Goal: Check status: Check status

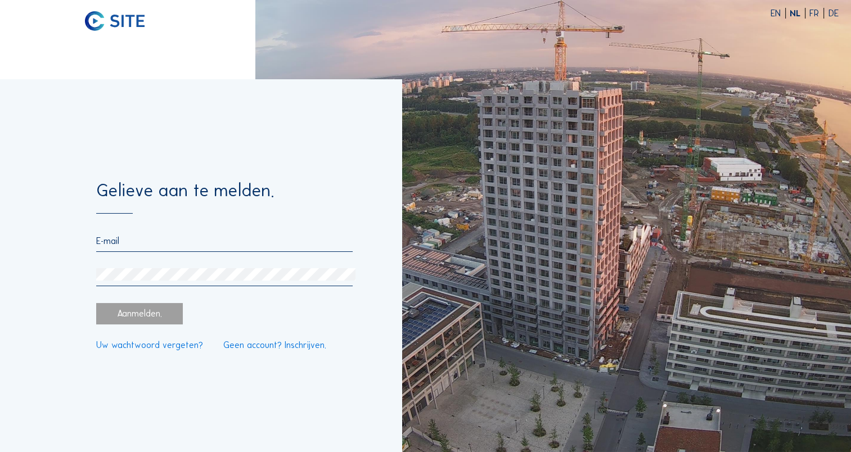
type input "[EMAIL_ADDRESS][DOMAIN_NAME]"
click at [155, 312] on div "Aanmelden." at bounding box center [139, 313] width 87 height 21
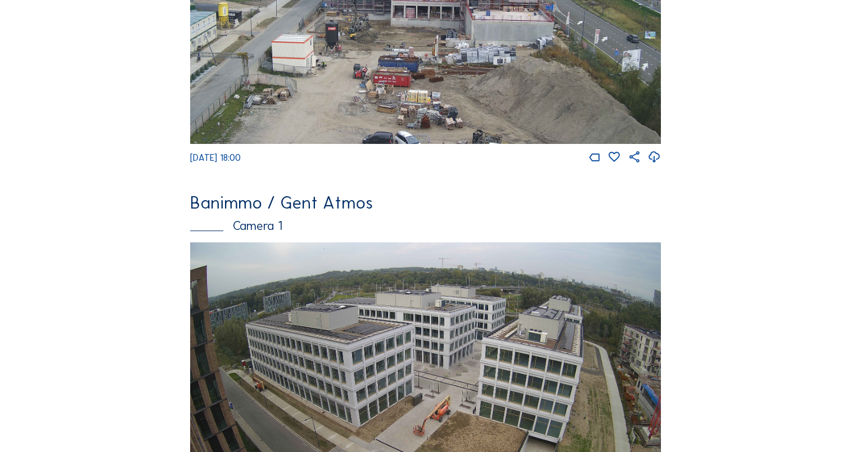
scroll to position [281, 0]
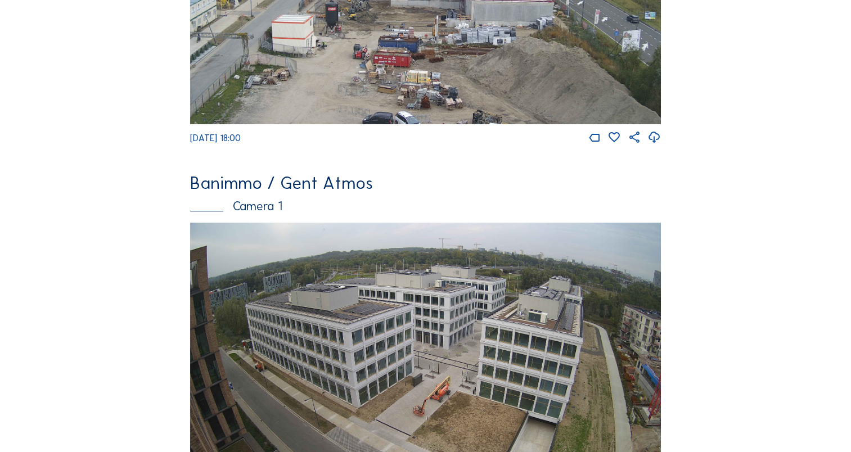
click at [316, 294] on img at bounding box center [425, 355] width 471 height 265
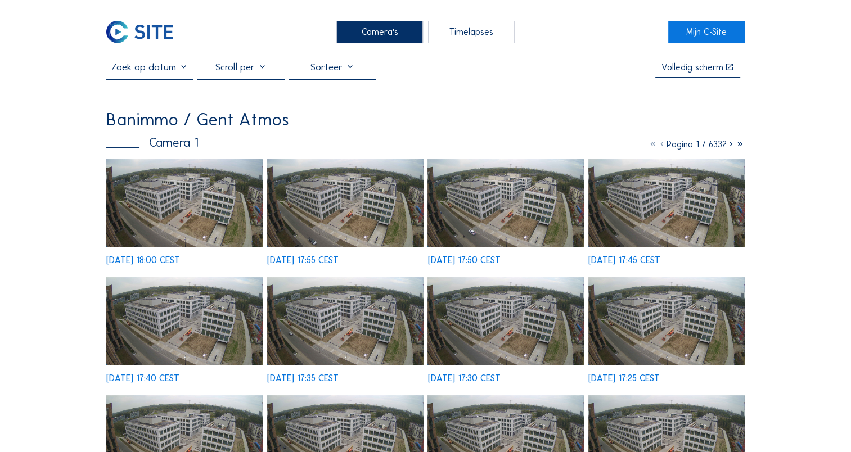
click at [183, 67] on input "text" at bounding box center [149, 67] width 87 height 12
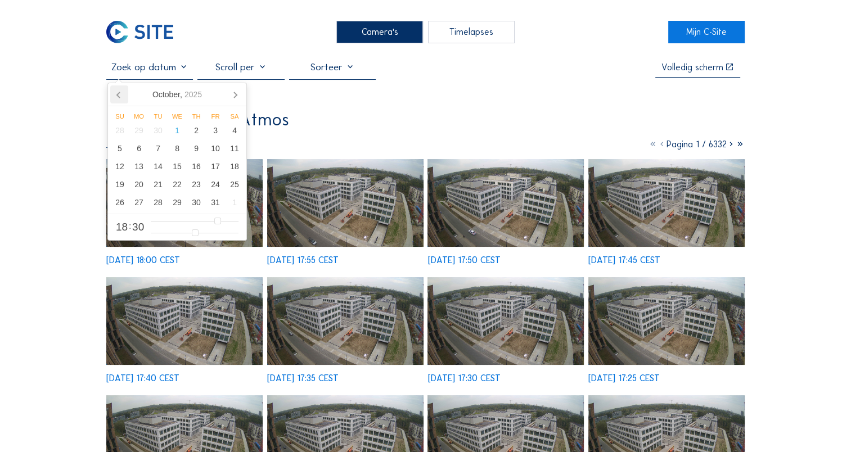
click at [121, 88] on icon at bounding box center [119, 94] width 18 height 18
click at [121, 89] on icon at bounding box center [119, 94] width 18 height 18
click at [116, 99] on icon at bounding box center [119, 94] width 18 height 18
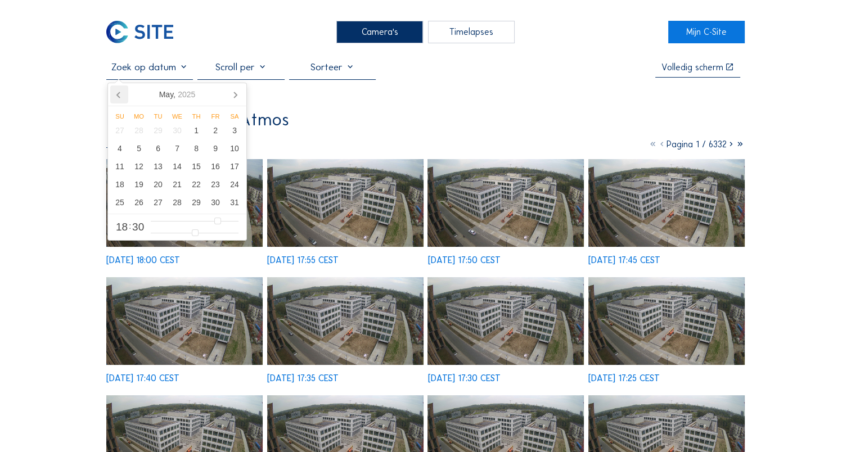
click at [116, 99] on icon at bounding box center [119, 94] width 18 height 18
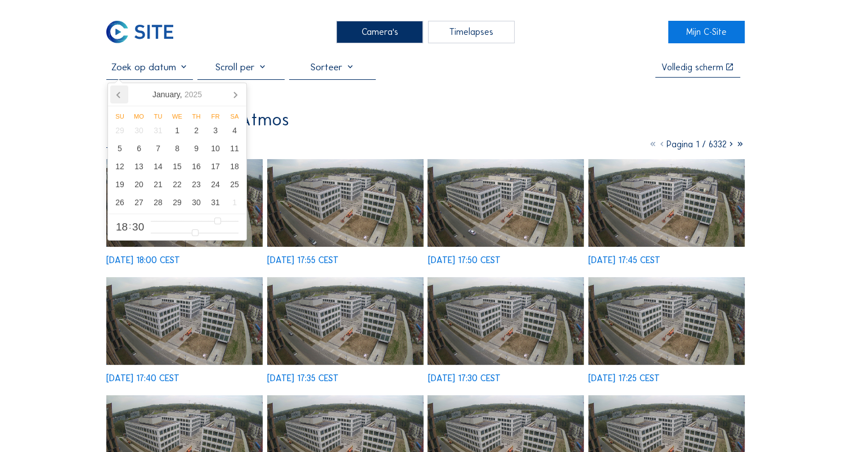
click at [116, 99] on icon at bounding box center [119, 94] width 18 height 18
click at [115, 99] on icon at bounding box center [119, 94] width 18 height 18
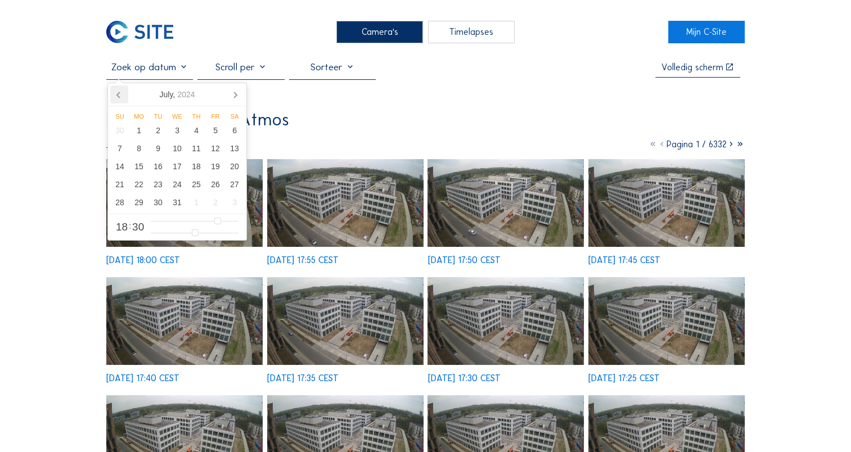
click at [115, 99] on icon at bounding box center [119, 94] width 18 height 18
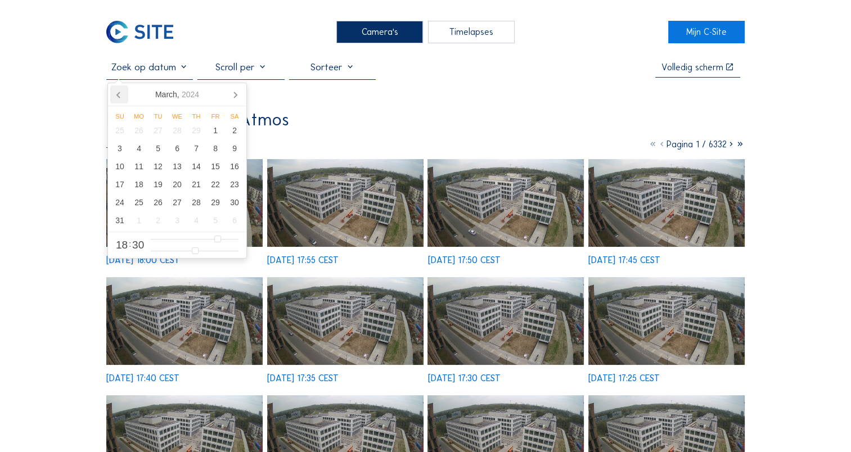
click at [115, 99] on icon at bounding box center [119, 94] width 18 height 18
click at [118, 152] on div "5" at bounding box center [119, 148] width 19 height 18
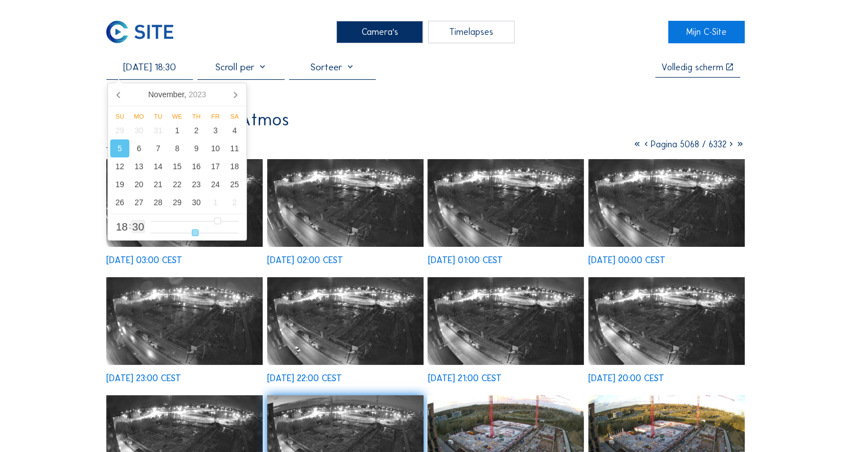
type input "[DATE] 18:24"
type input "24"
click at [187, 235] on input "range" at bounding box center [195, 233] width 88 height 10
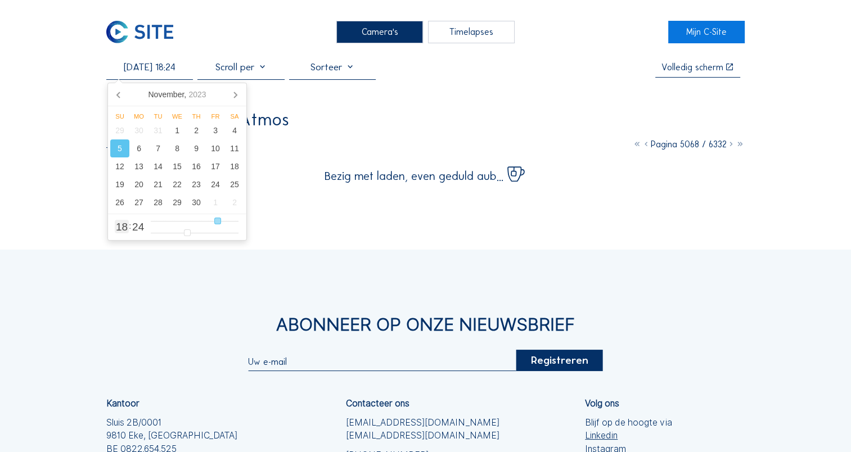
type input "[DATE] 12:24"
type input "12"
click at [196, 220] on input "range" at bounding box center [195, 222] width 88 height 10
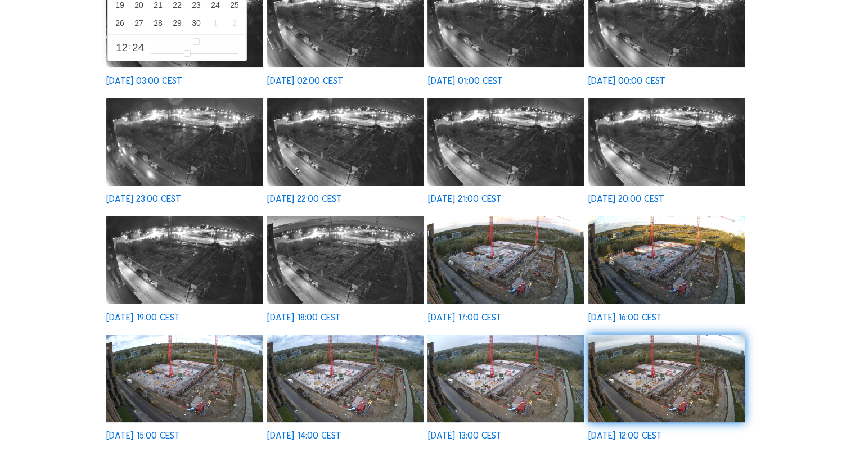
scroll to position [56, 0]
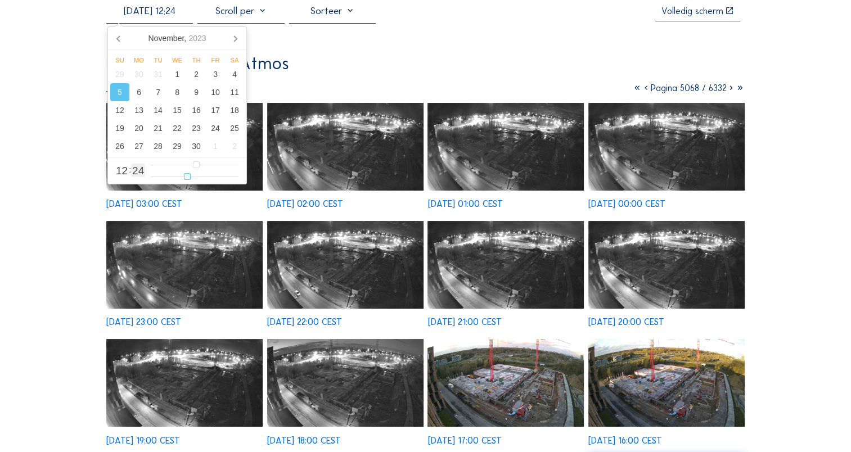
type input "[DATE] 12:28"
type input "28"
click at [192, 177] on input "range" at bounding box center [195, 177] width 88 height 10
type input "[DATE] 07:28"
type input "7"
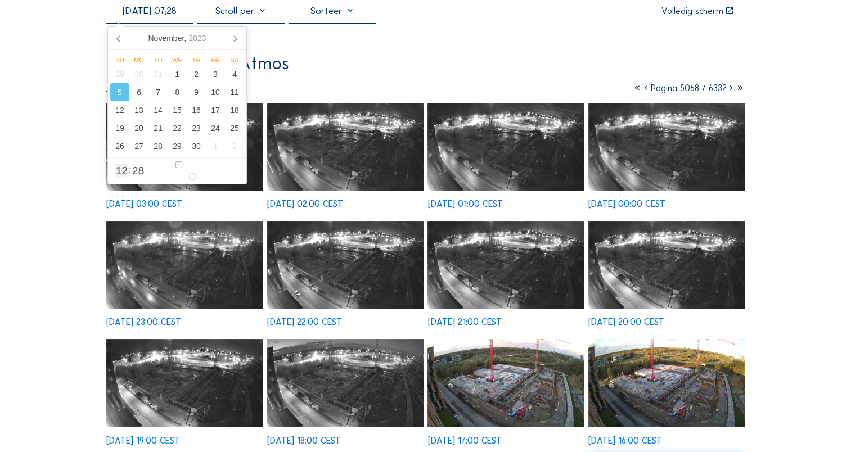
click at [179, 164] on input "range" at bounding box center [195, 165] width 88 height 10
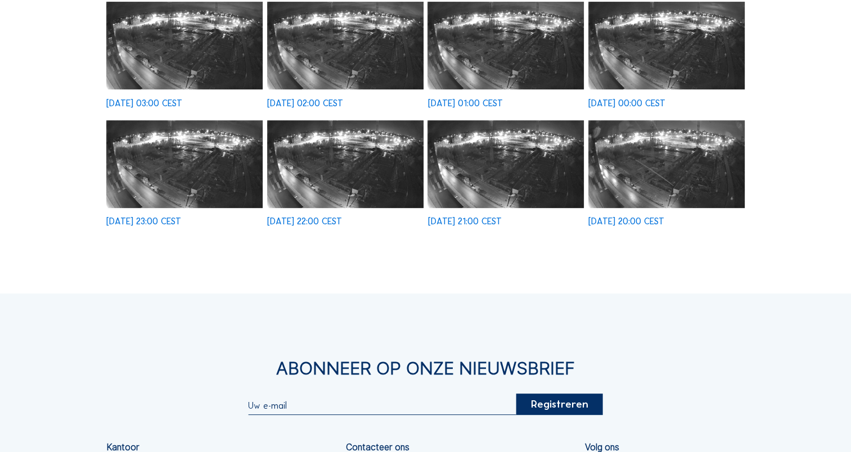
scroll to position [112, 0]
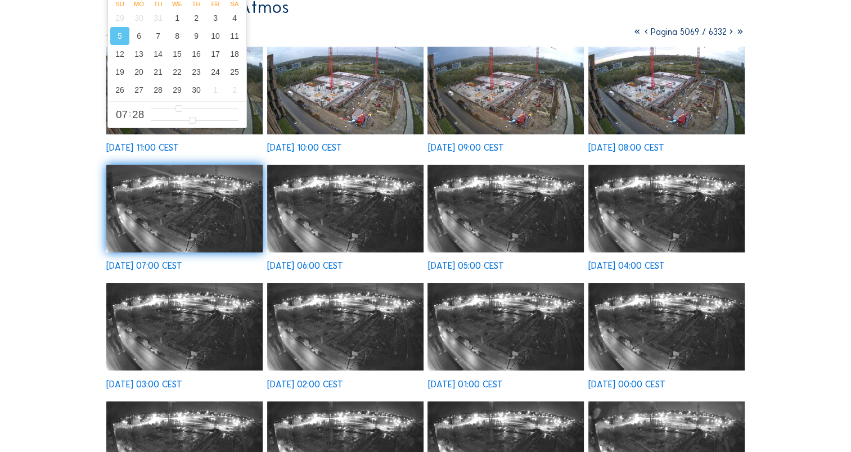
click at [728, 35] on icon at bounding box center [731, 31] width 9 height 11
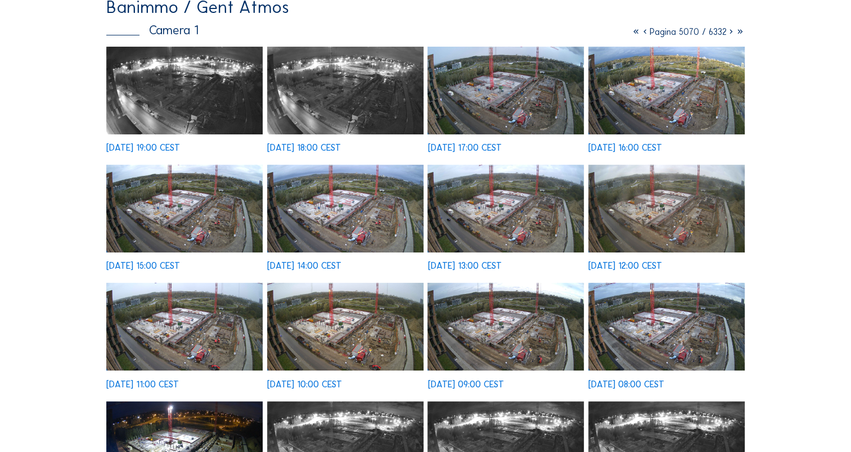
click at [194, 328] on img at bounding box center [184, 327] width 156 height 88
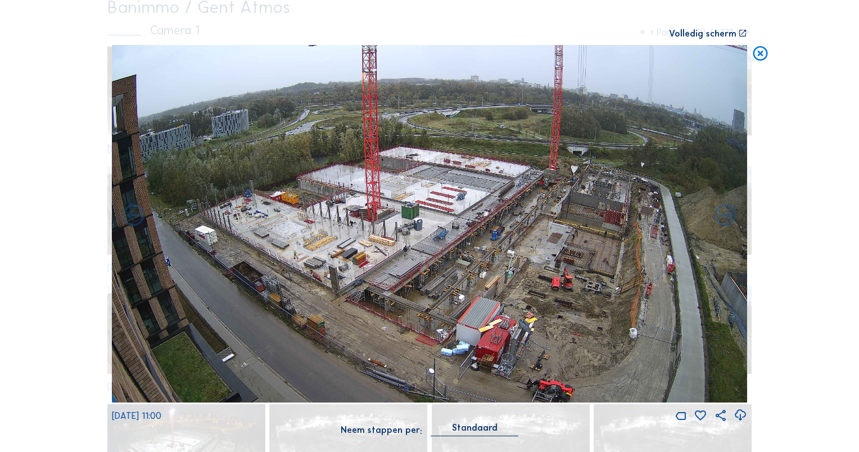
click at [763, 53] on icon at bounding box center [760, 54] width 17 height 18
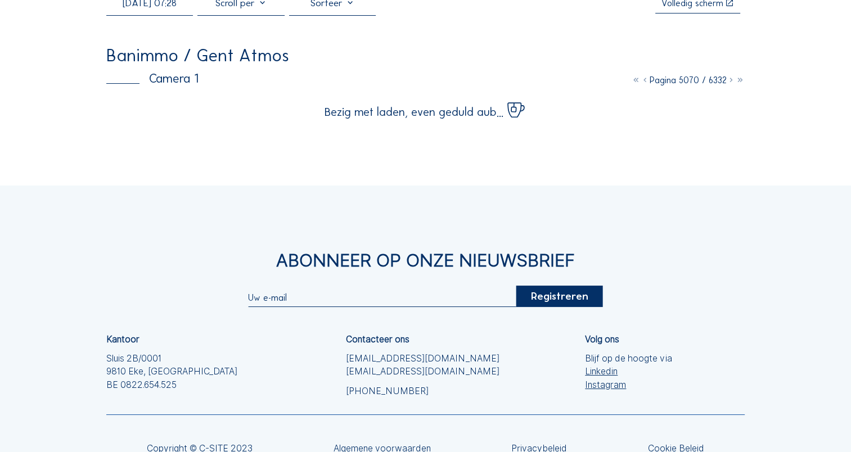
scroll to position [0, 0]
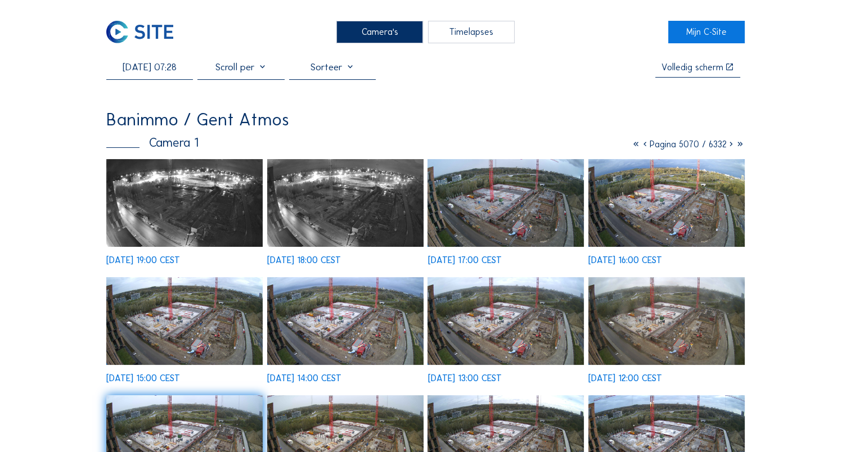
click at [178, 70] on input "[DATE] 07:28" at bounding box center [149, 67] width 87 height 12
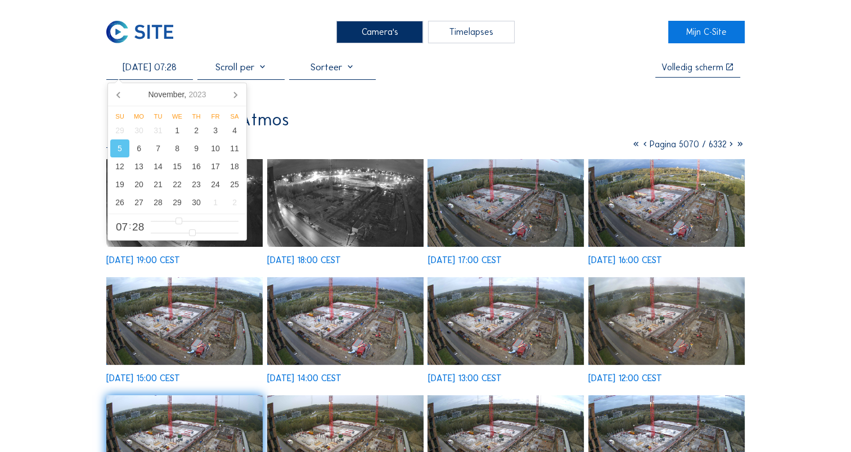
drag, startPoint x: 127, startPoint y: 66, endPoint x: 121, endPoint y: 67, distance: 5.7
click at [121, 67] on input "[DATE] 07:28" at bounding box center [149, 67] width 87 height 12
click at [122, 167] on div "12" at bounding box center [119, 166] width 19 height 18
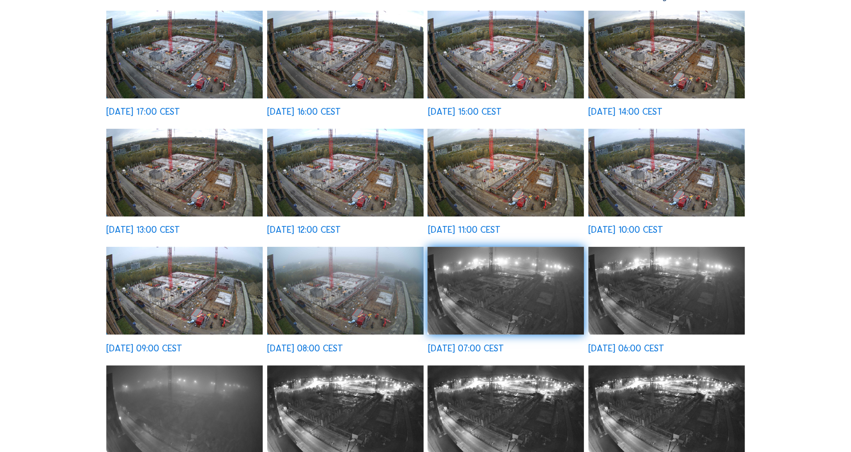
scroll to position [169, 0]
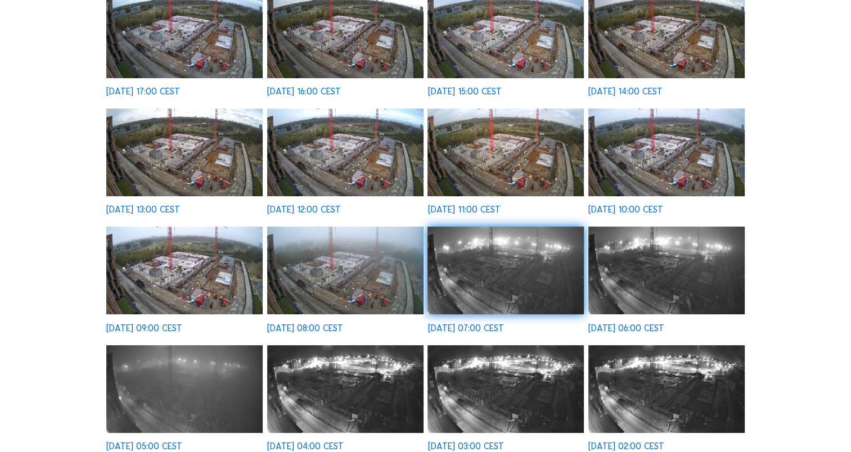
click at [369, 157] on img at bounding box center [345, 153] width 156 height 88
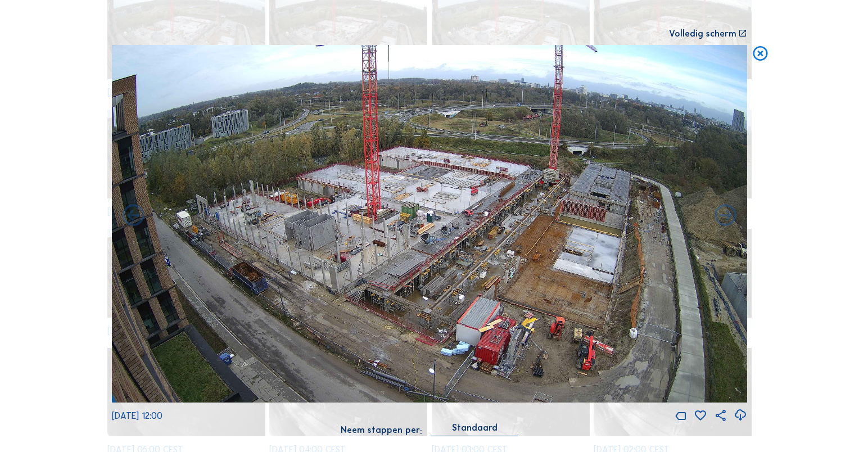
click at [762, 54] on icon at bounding box center [760, 54] width 17 height 18
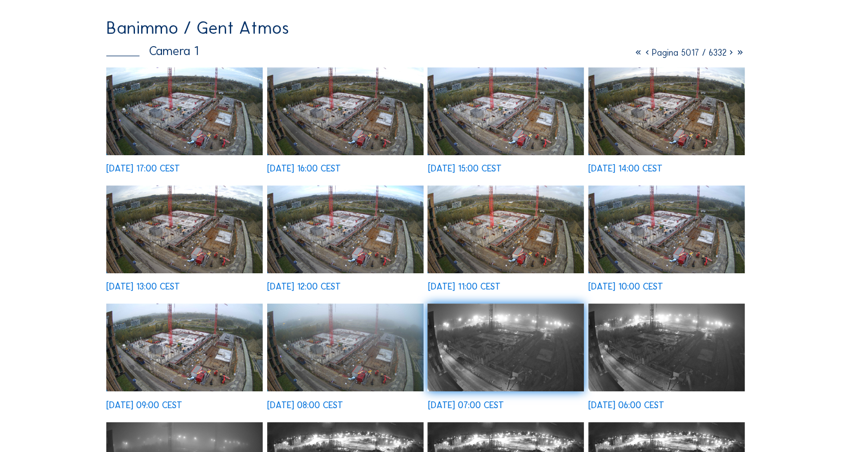
scroll to position [0, 0]
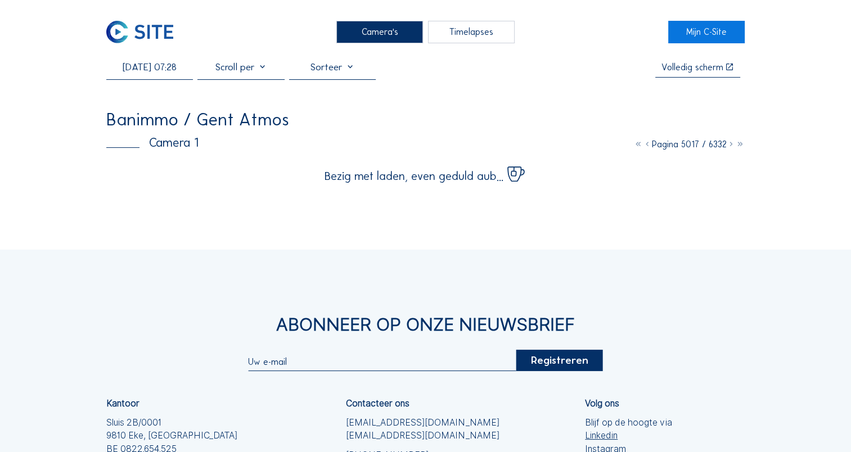
click at [152, 71] on input "[DATE] 07:28" at bounding box center [149, 67] width 87 height 12
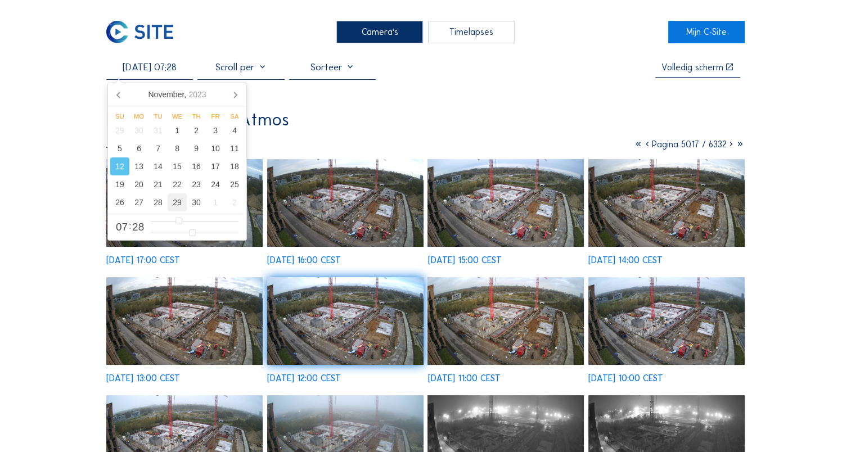
click at [172, 201] on div "29" at bounding box center [177, 202] width 19 height 18
type input "[DATE] 07:28"
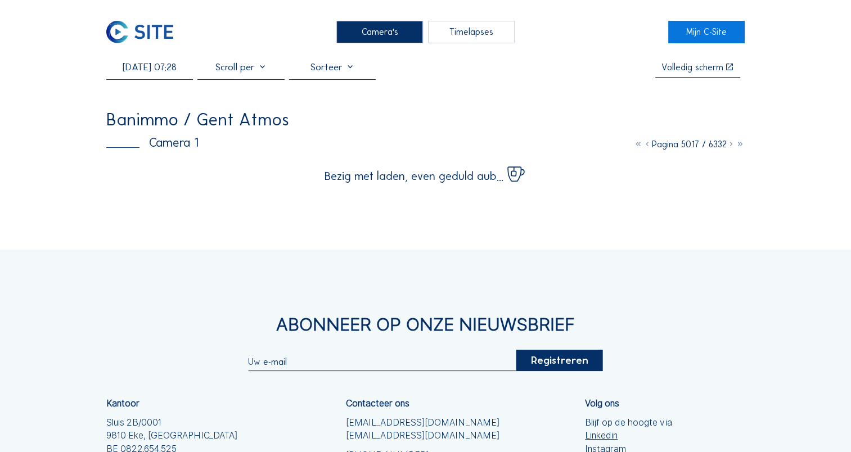
click at [44, 200] on div "Camera's Timelapses Mijn C-Site [DATE] 07:28 Volledig scherm Banimmo / Gent Atm…" at bounding box center [425, 303] width 851 height 607
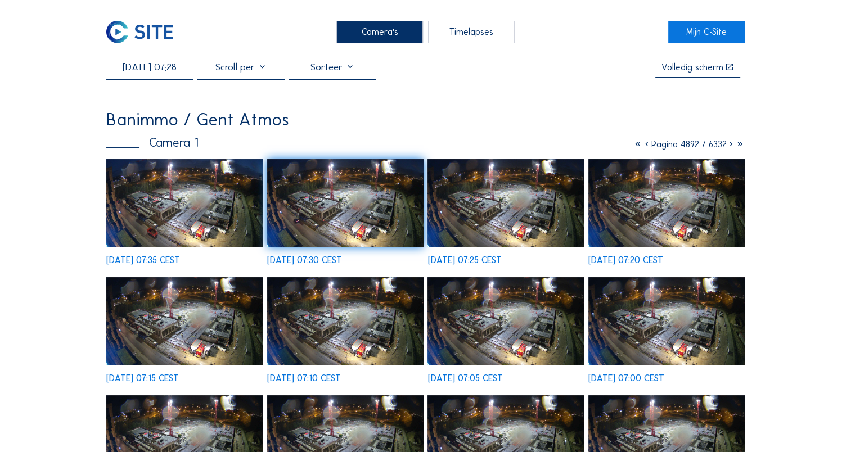
click at [728, 144] on icon at bounding box center [731, 144] width 9 height 11
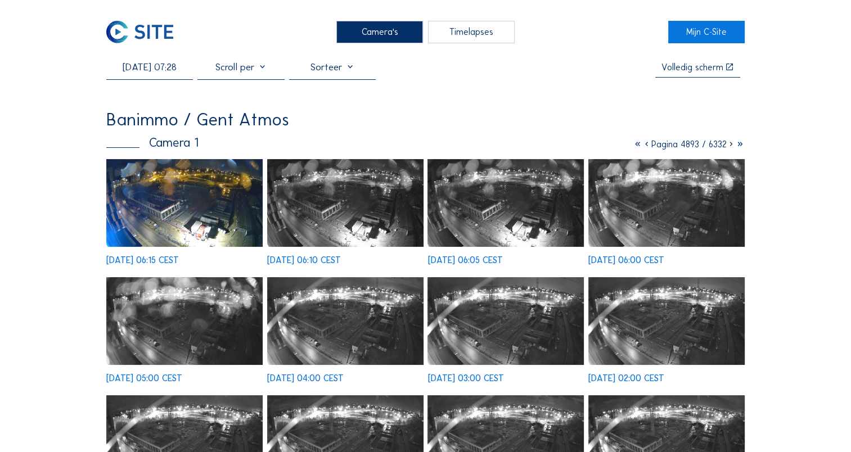
click at [729, 148] on icon at bounding box center [731, 144] width 9 height 11
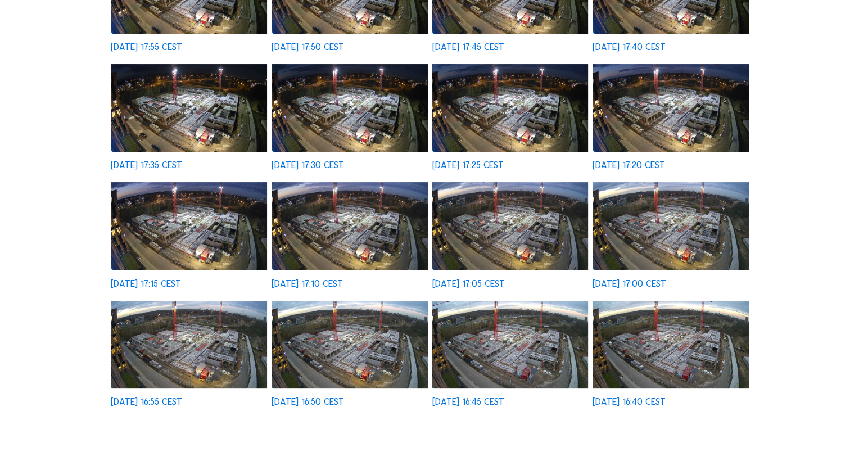
scroll to position [225, 0]
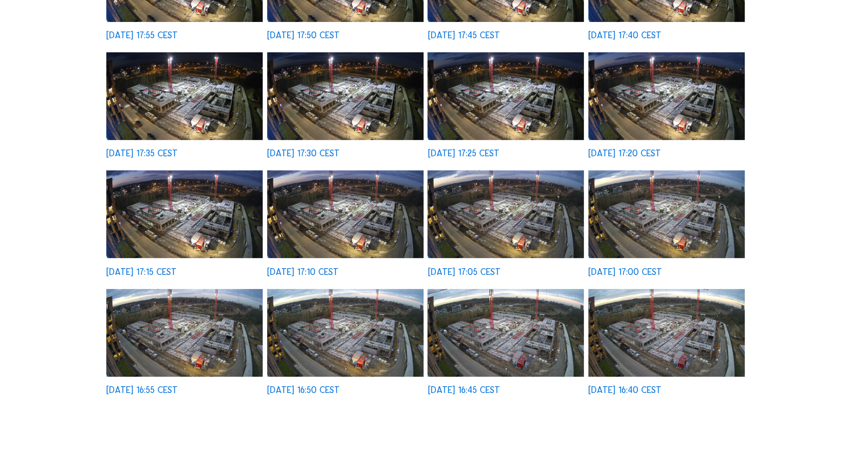
click at [522, 350] on img at bounding box center [505, 333] width 156 height 88
